Goal: Task Accomplishment & Management: Complete application form

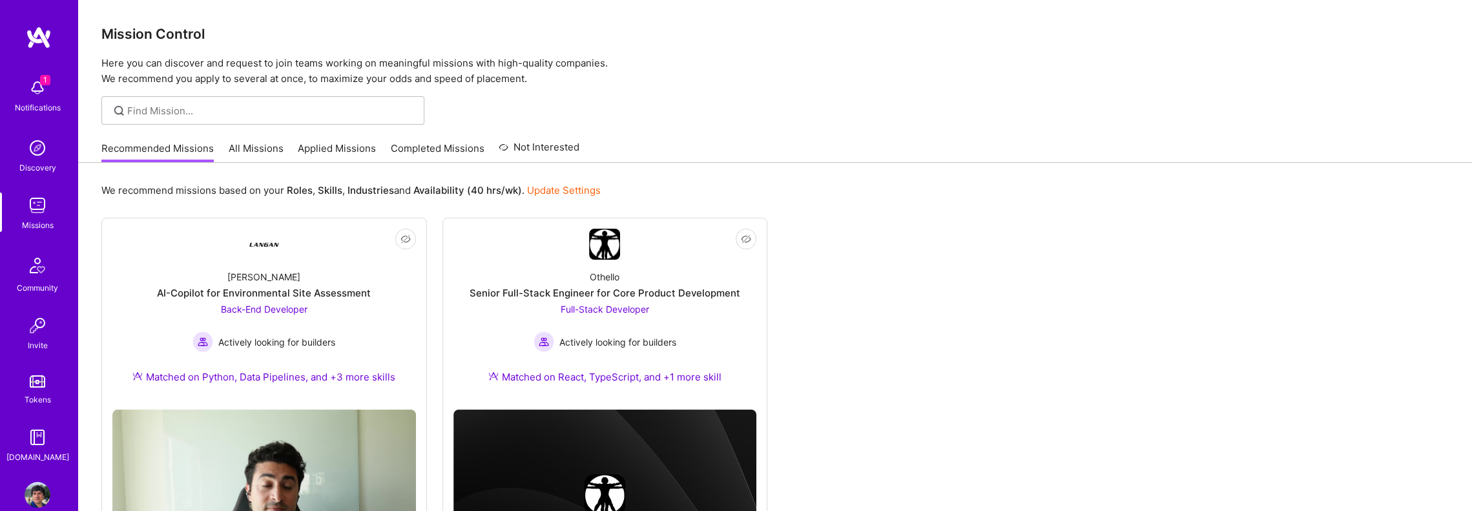
click at [19, 86] on div "1 Notifications" at bounding box center [37, 94] width 80 height 45
click at [264, 249] on img at bounding box center [264, 244] width 31 height 31
click at [607, 242] on img at bounding box center [604, 244] width 31 height 31
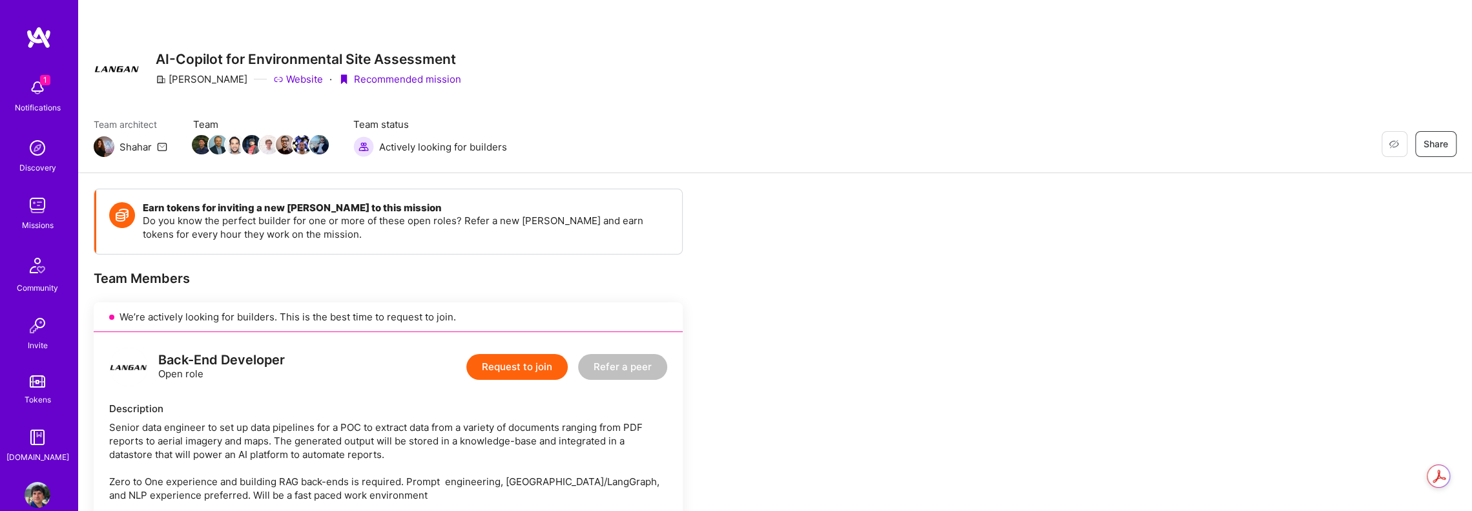
click at [514, 370] on button "Request to join" at bounding box center [516, 367] width 101 height 26
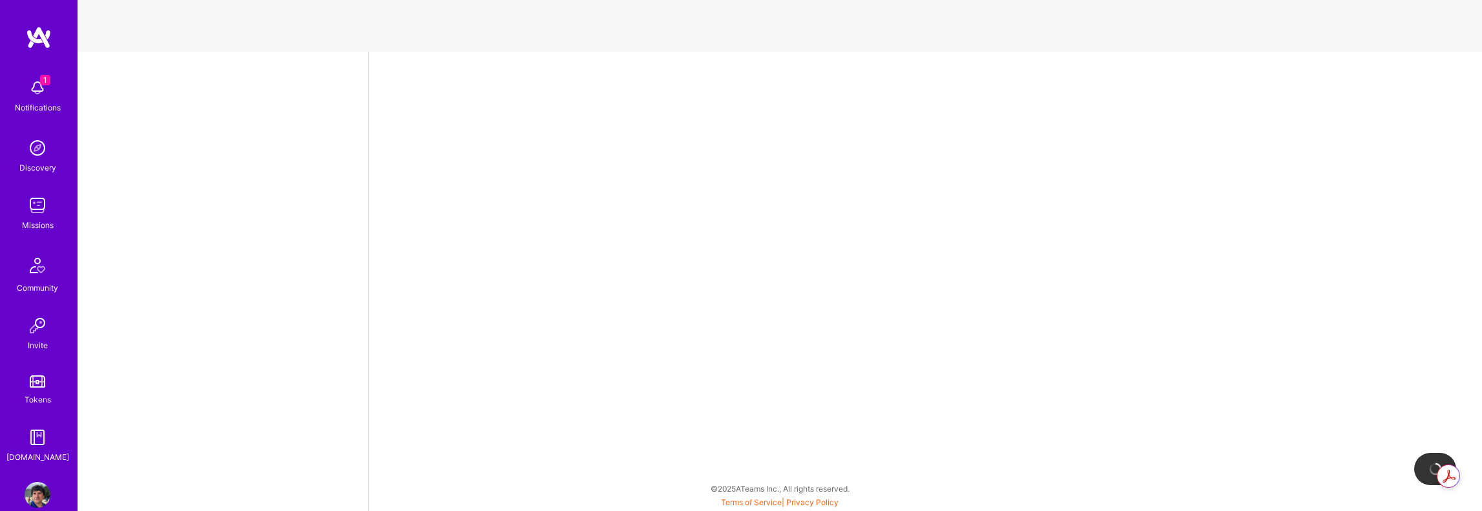
select select "US"
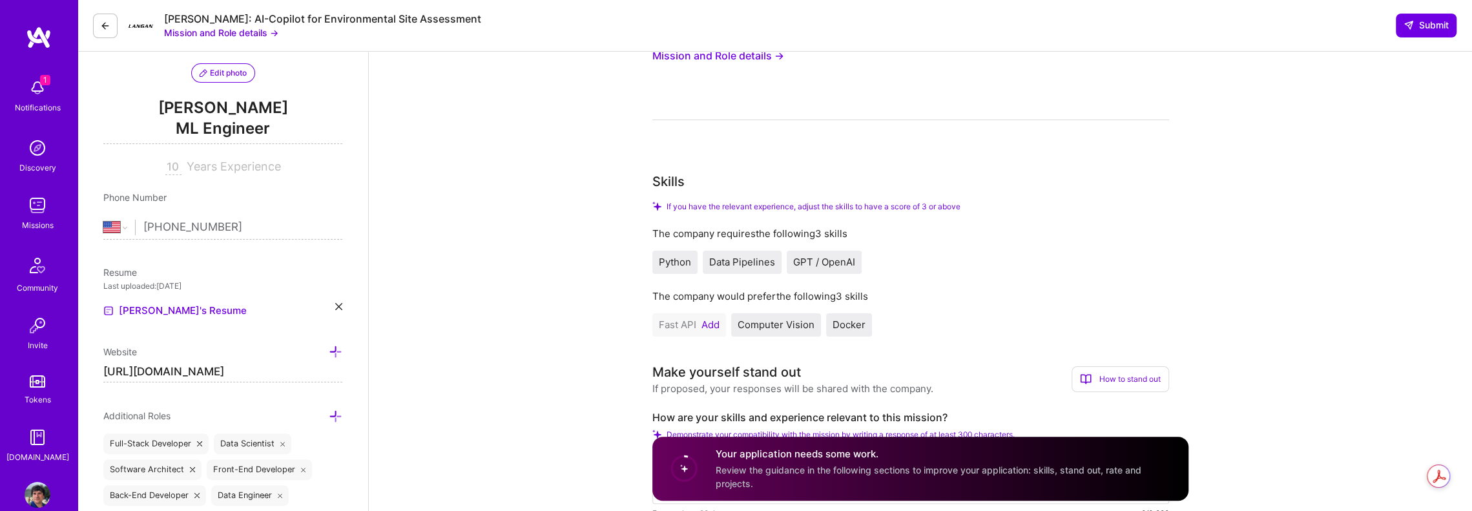
scroll to position [129, 0]
click at [715, 326] on button "Add" at bounding box center [711, 324] width 18 height 10
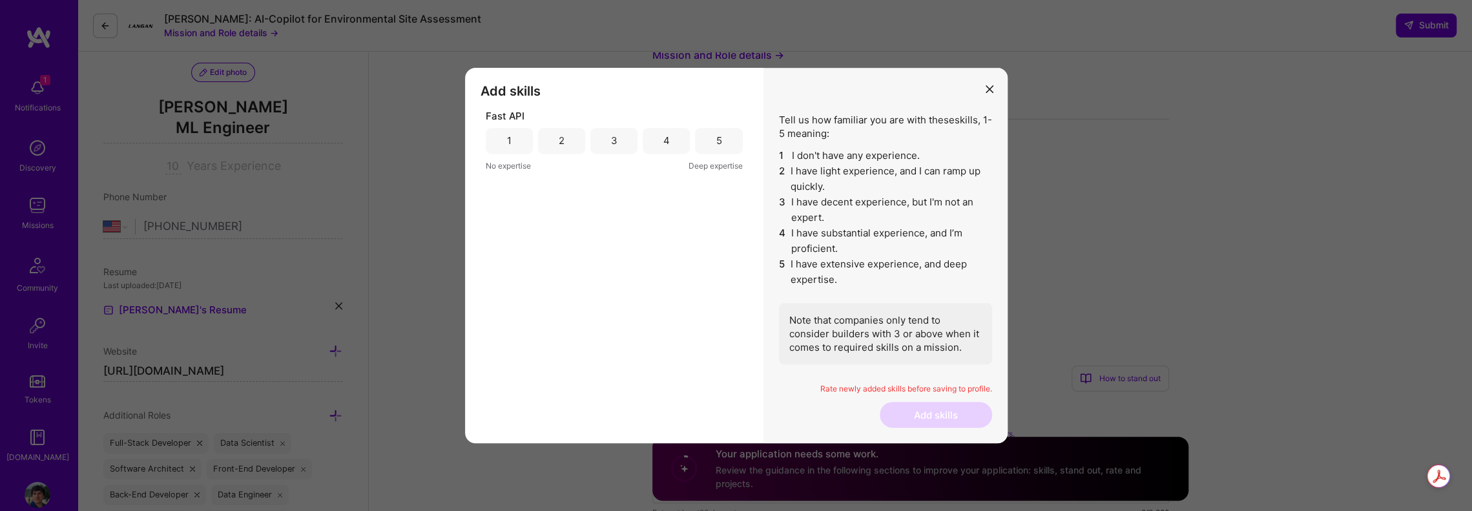
click at [720, 142] on div "5" at bounding box center [719, 141] width 6 height 14
click at [921, 408] on button "Add skills" at bounding box center [936, 415] width 112 height 26
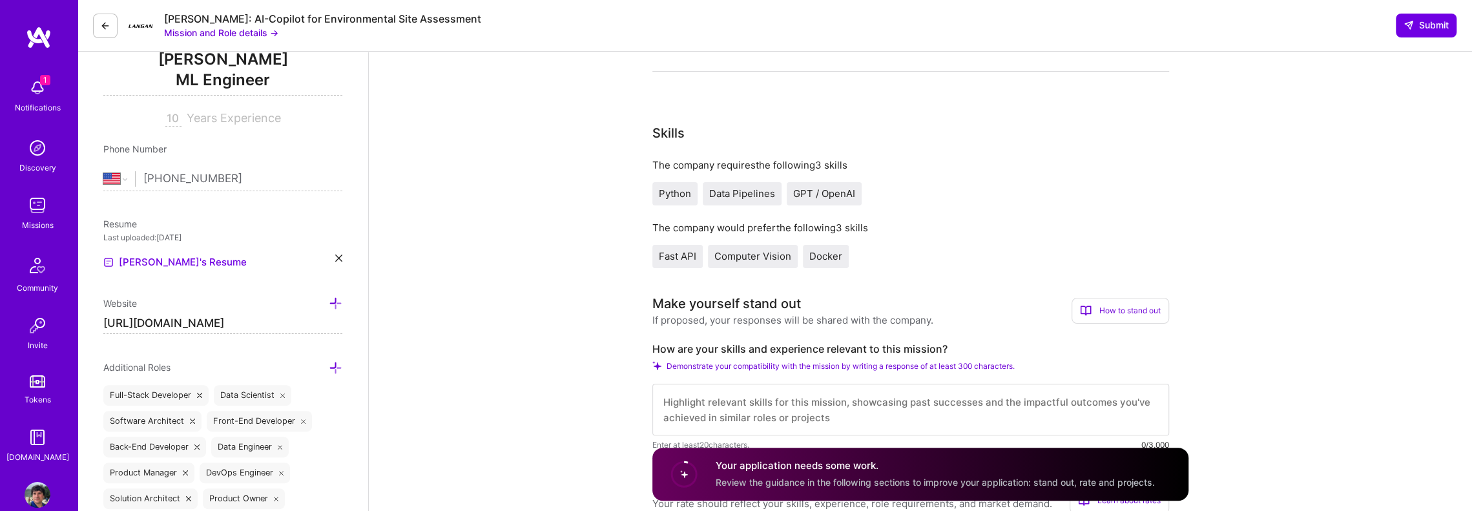
scroll to position [0, 0]
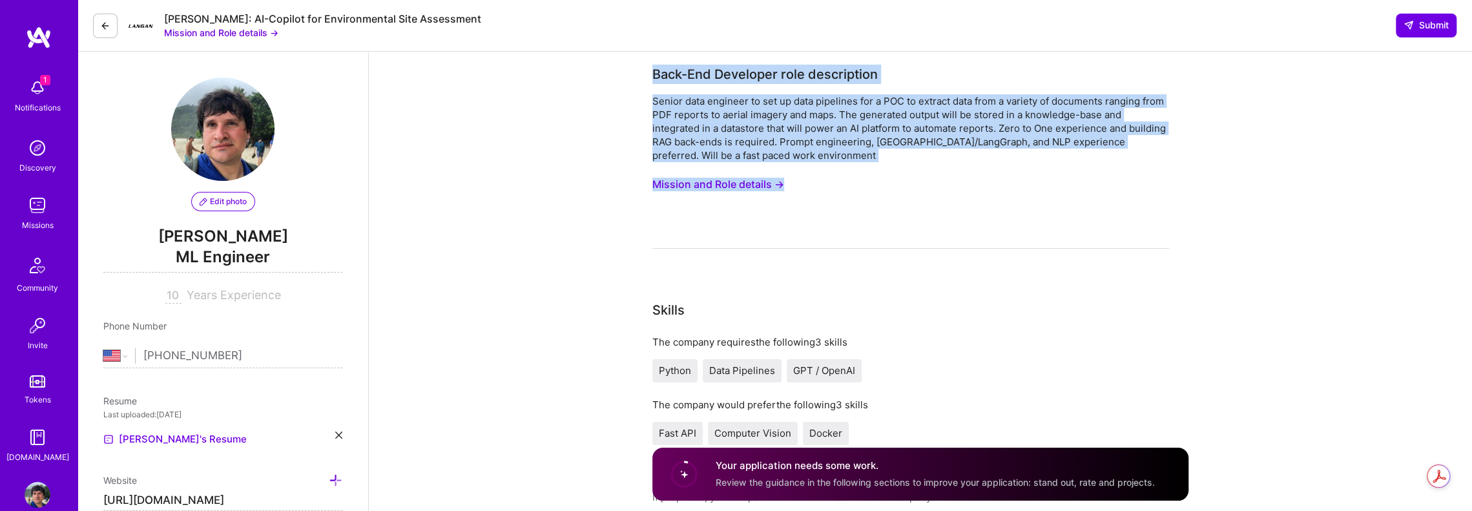
drag, startPoint x: 814, startPoint y: 191, endPoint x: 645, endPoint y: 79, distance: 203.2
copy div "Back-End Developer role description Senior data engineer to set up data pipelin…"
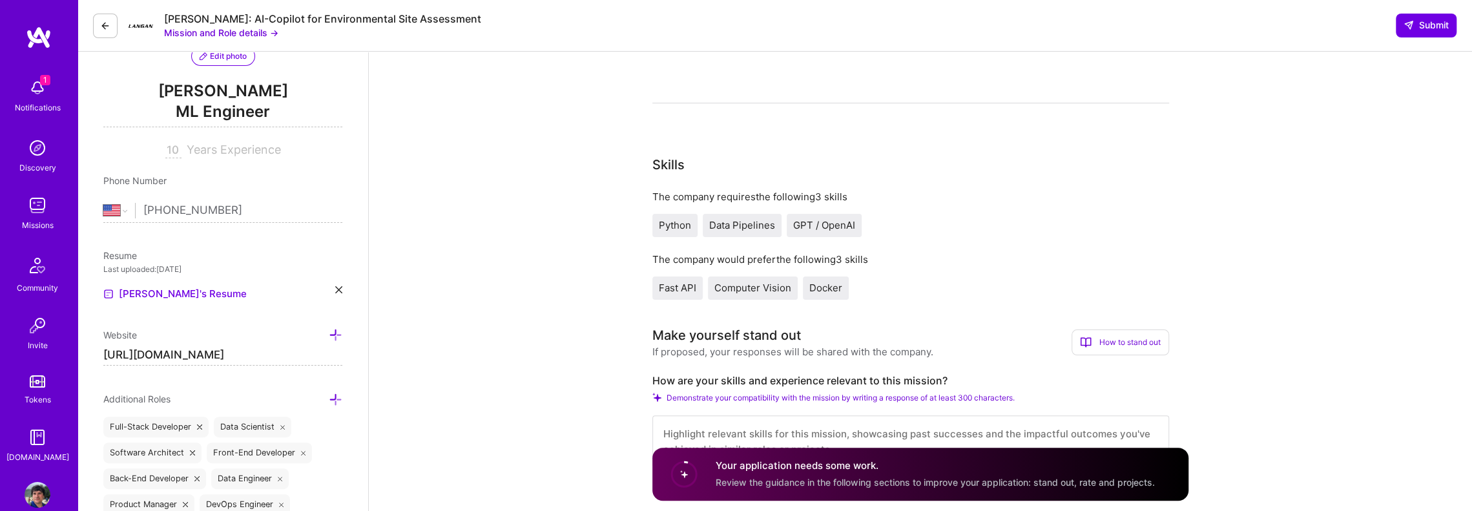
scroll to position [194, 0]
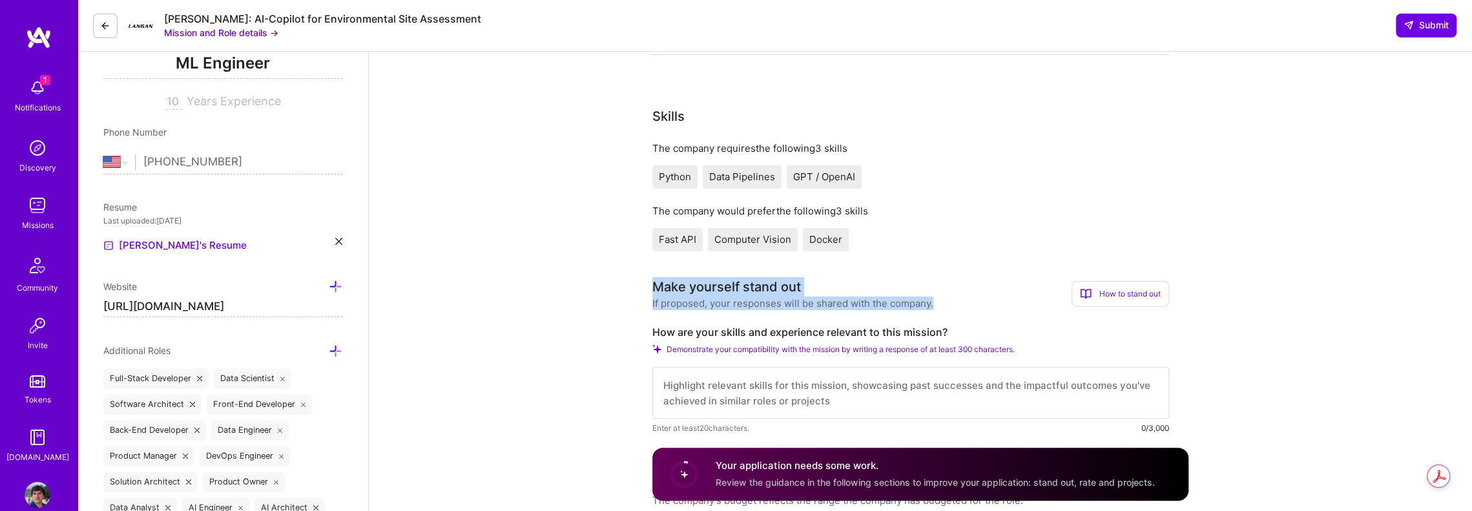
drag, startPoint x: 630, startPoint y: 282, endPoint x: 944, endPoint y: 302, distance: 314.6
copy div "Make yourself stand out If proposed, your responses will be shared with the com…"
